Goal: Transaction & Acquisition: Purchase product/service

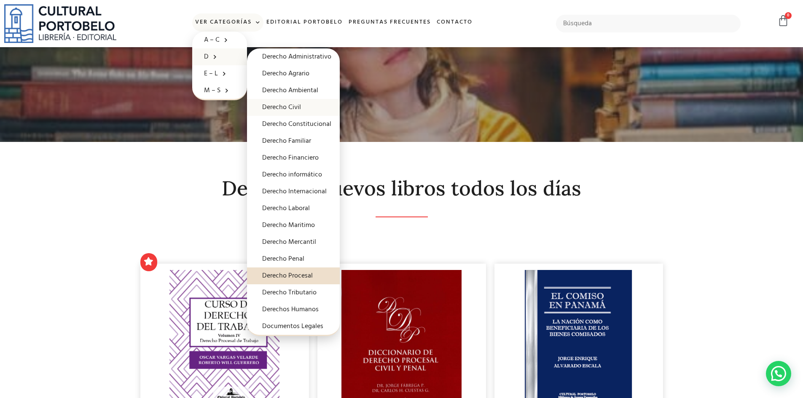
click at [292, 107] on link "Derecho Civil" at bounding box center [293, 107] width 93 height 17
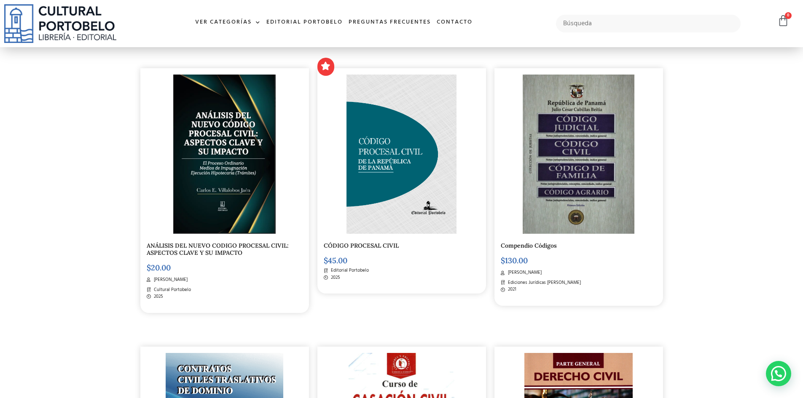
scroll to position [210, 0]
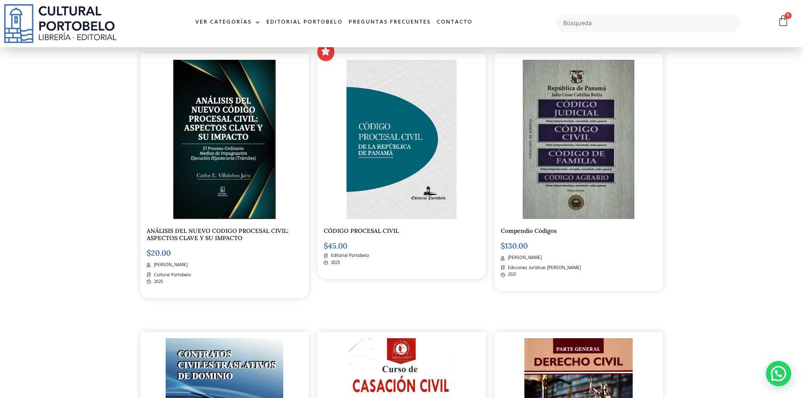
click at [228, 241] on link "ANÁLISIS DEL NUEVO CODIGO PROCESAL CIVIL: ASPECTOS CLAVE Y SU IMPACTO" at bounding box center [218, 234] width 142 height 15
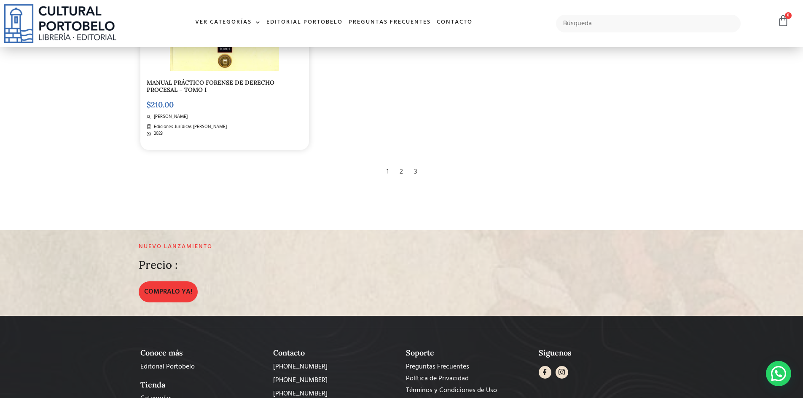
scroll to position [1556, 0]
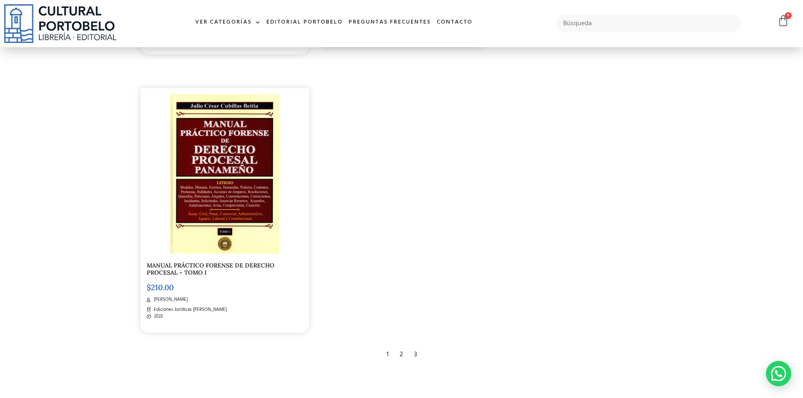
click at [403, 354] on div "2" at bounding box center [401, 355] width 12 height 19
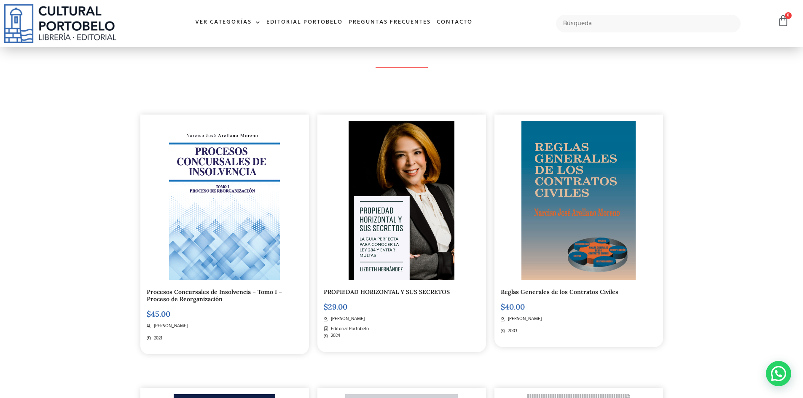
scroll to position [42, 0]
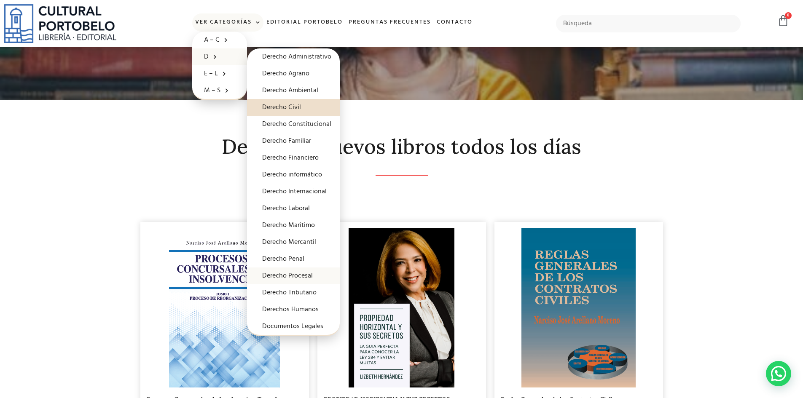
click at [285, 268] on link "Derecho Procesal" at bounding box center [293, 276] width 93 height 17
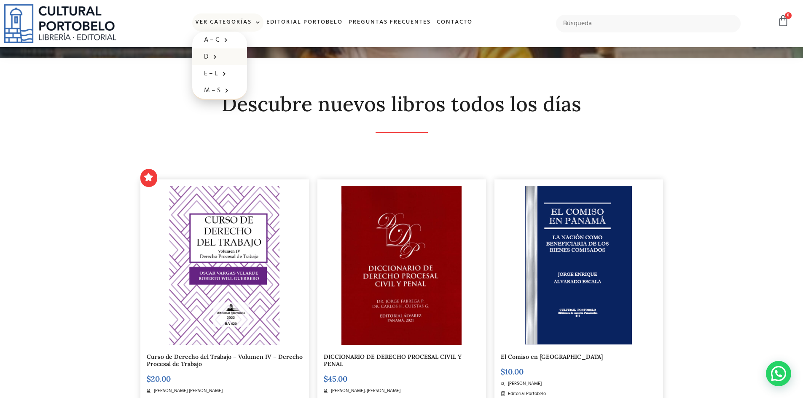
scroll to position [84, 0]
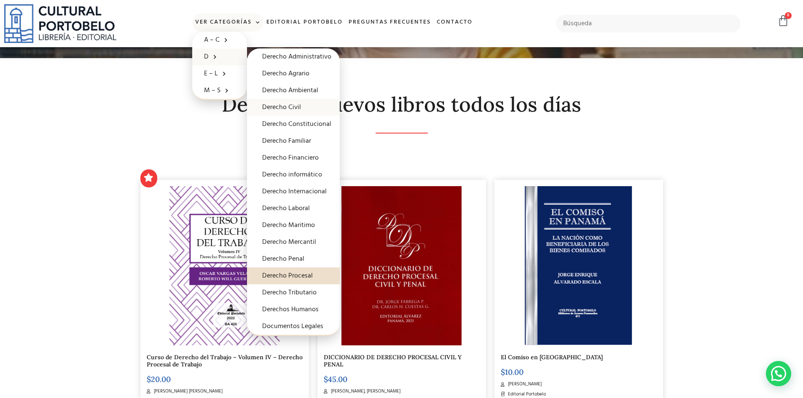
click at [306, 106] on link "Derecho Civil" at bounding box center [293, 107] width 93 height 17
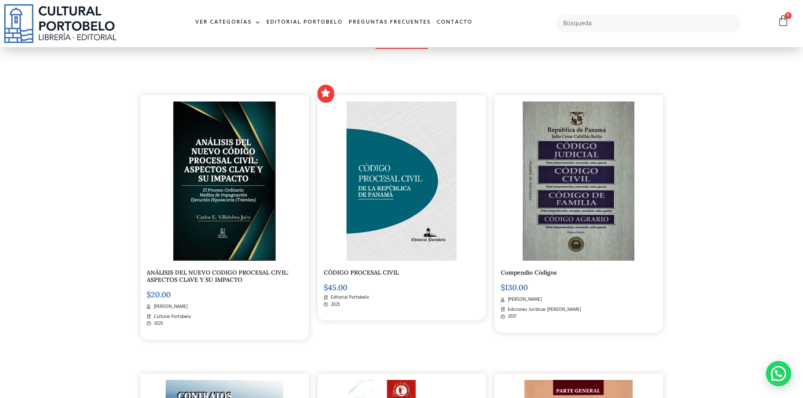
scroll to position [168, 0]
click at [217, 278] on link "ANÁLISIS DEL NUEVO CODIGO PROCESAL CIVIL: ASPECTOS CLAVE Y SU IMPACTO" at bounding box center [218, 276] width 142 height 15
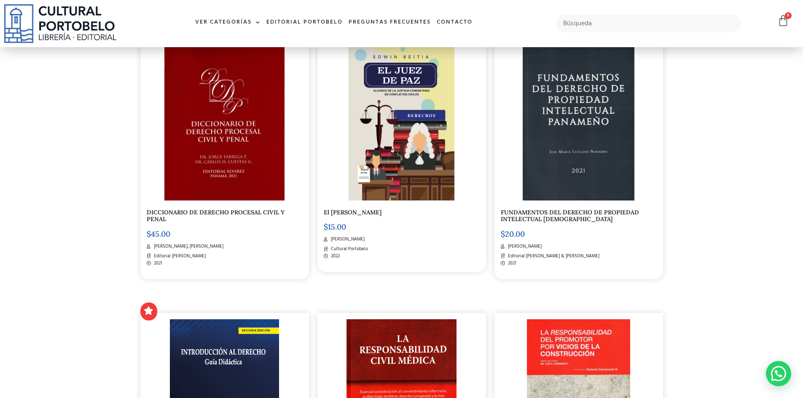
scroll to position [800, 0]
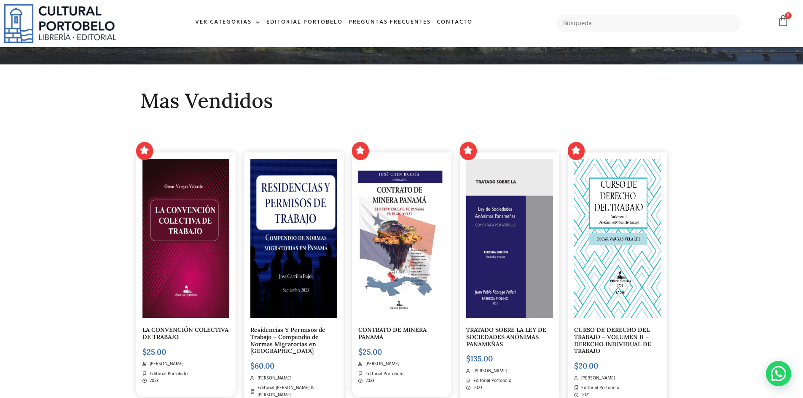
scroll to position [42, 0]
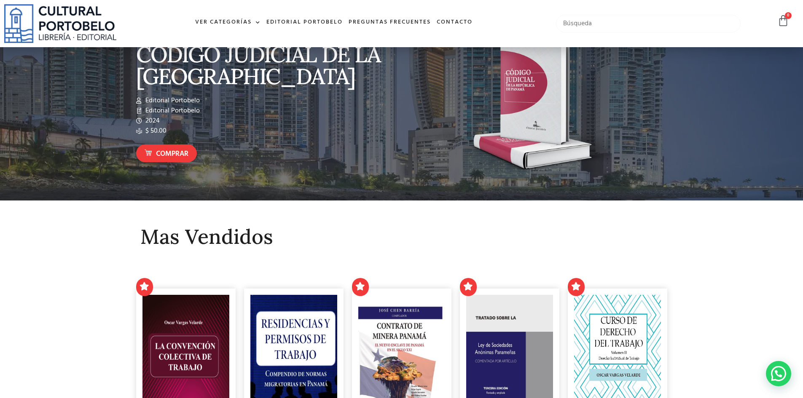
click at [603, 21] on input "text" at bounding box center [648, 24] width 185 height 18
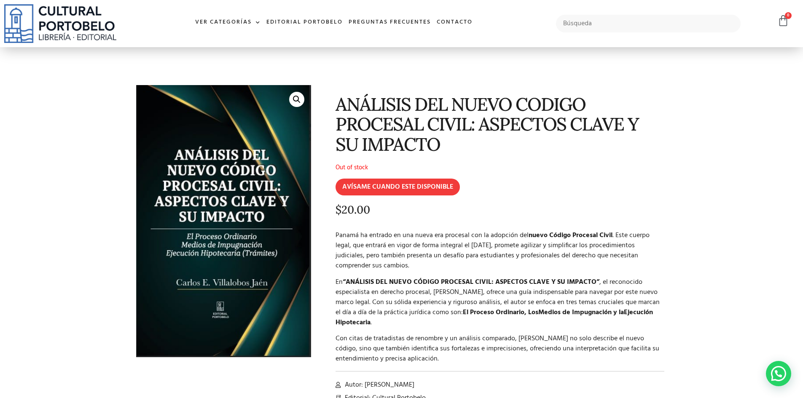
click at [357, 165] on p "Out of stock" at bounding box center [500, 168] width 329 height 10
